Goal: Register for event/course

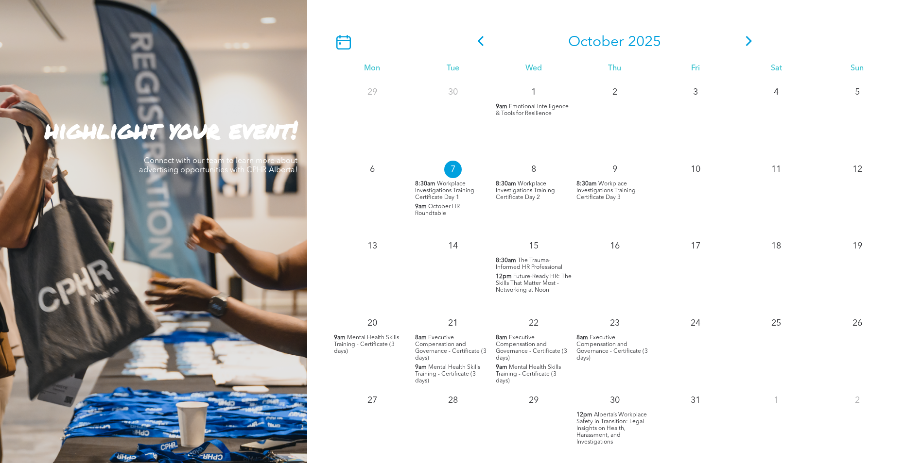
scroll to position [923, 0]
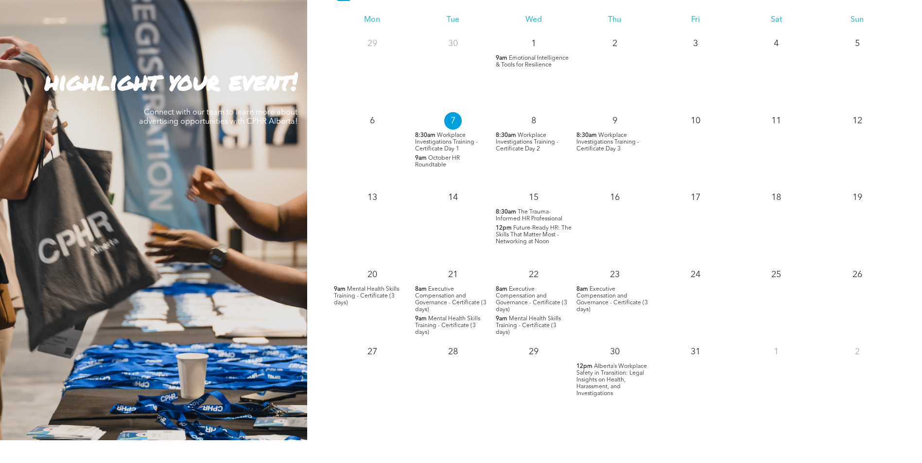
click at [615, 376] on span "Alberta’s Workplace Safety in Transition: Legal Insights on Health, Harassment,…" at bounding box center [611, 380] width 70 height 33
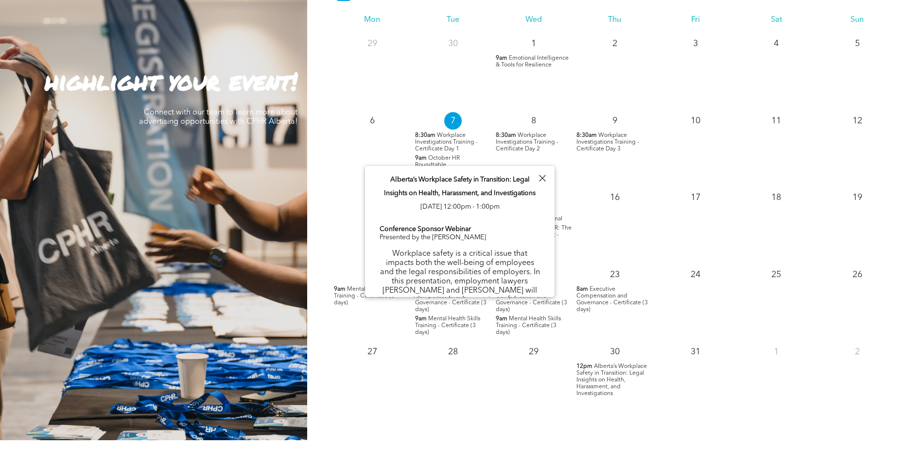
click at [615, 376] on span "Alberta’s Workplace Safety in Transition: Legal Insights on Health, Harassment,…" at bounding box center [611, 380] width 70 height 33
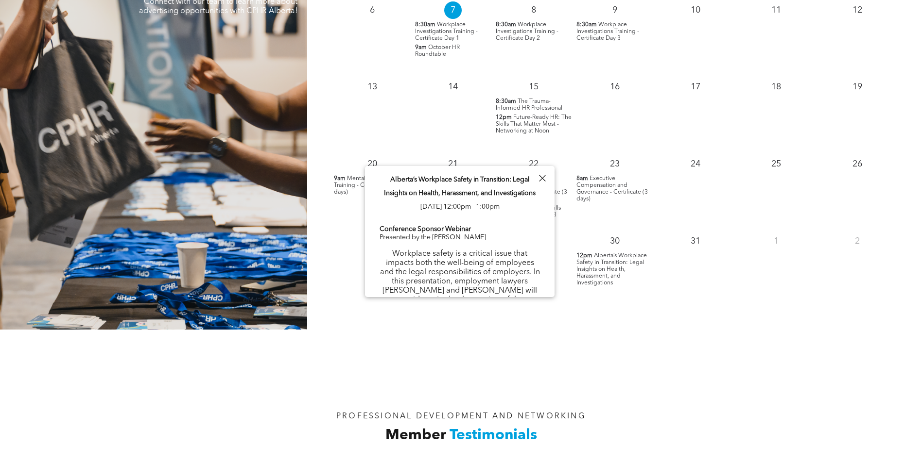
scroll to position [1069, 0]
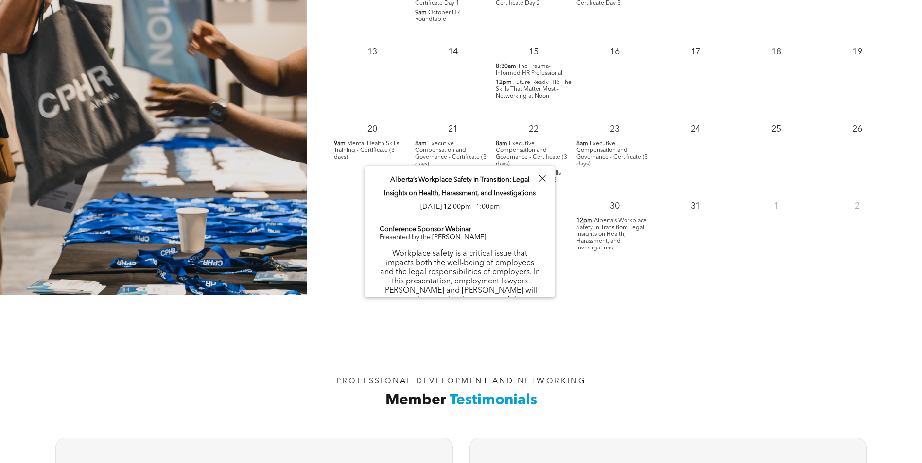
click at [592, 222] on span "12pm" at bounding box center [584, 221] width 16 height 7
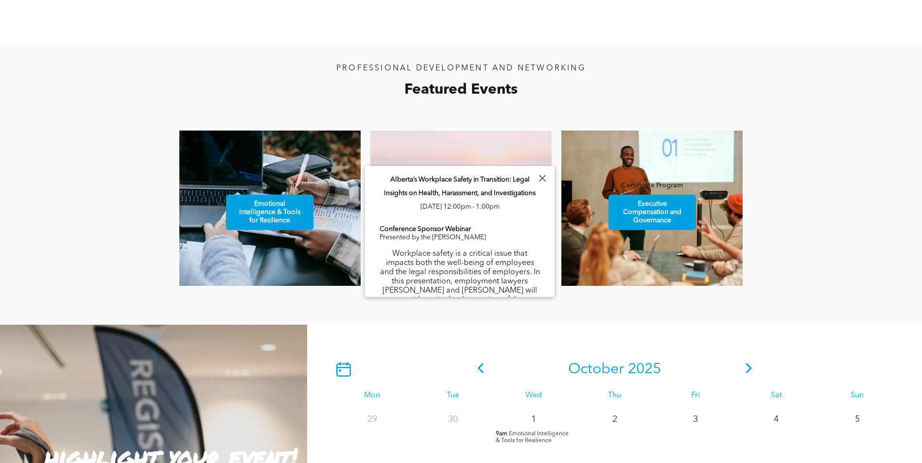
scroll to position [486, 0]
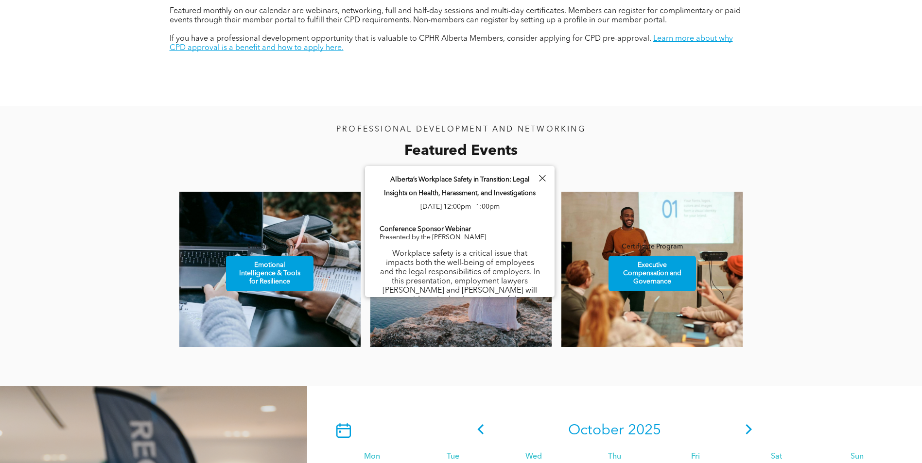
click at [547, 182] on div at bounding box center [541, 178] width 13 height 13
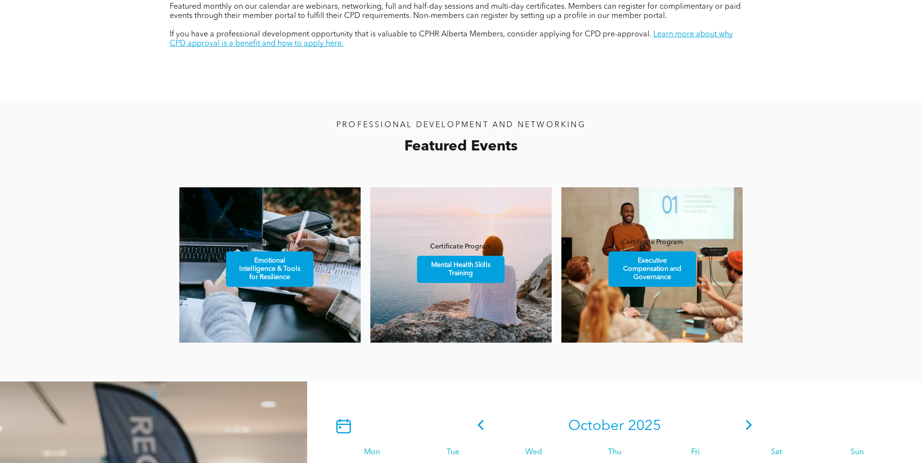
scroll to position [541, 0]
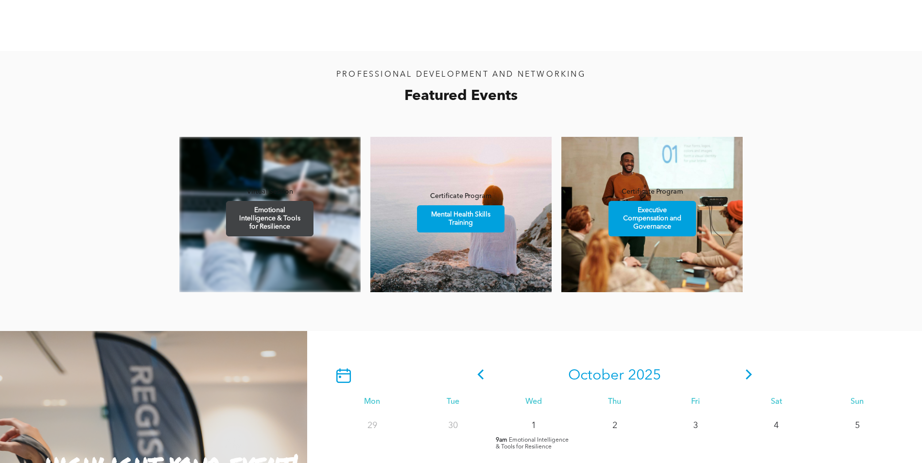
click at [273, 222] on span "Emotional Intelligence & Tools for Resilience" at bounding box center [269, 219] width 85 height 34
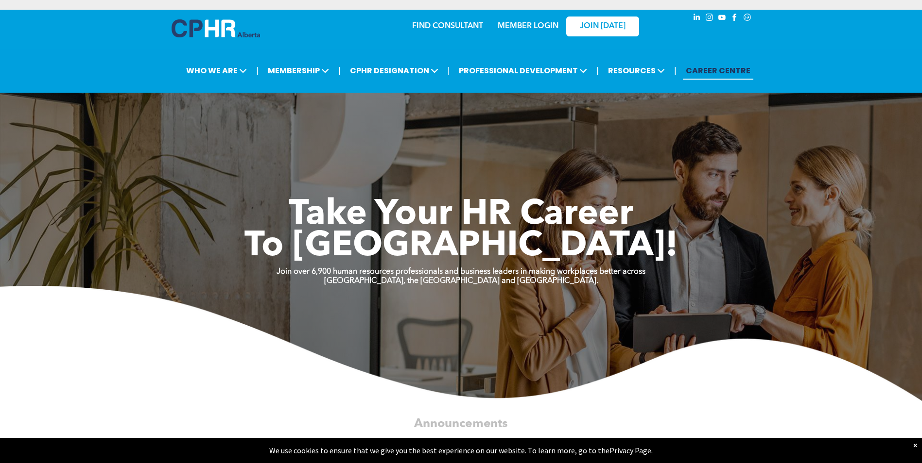
click at [543, 26] on link "MEMBER LOGIN" at bounding box center [527, 26] width 61 height 8
click at [517, 25] on link "MEMBER LOGIN" at bounding box center [527, 26] width 61 height 8
